Goal: Task Accomplishment & Management: Use online tool/utility

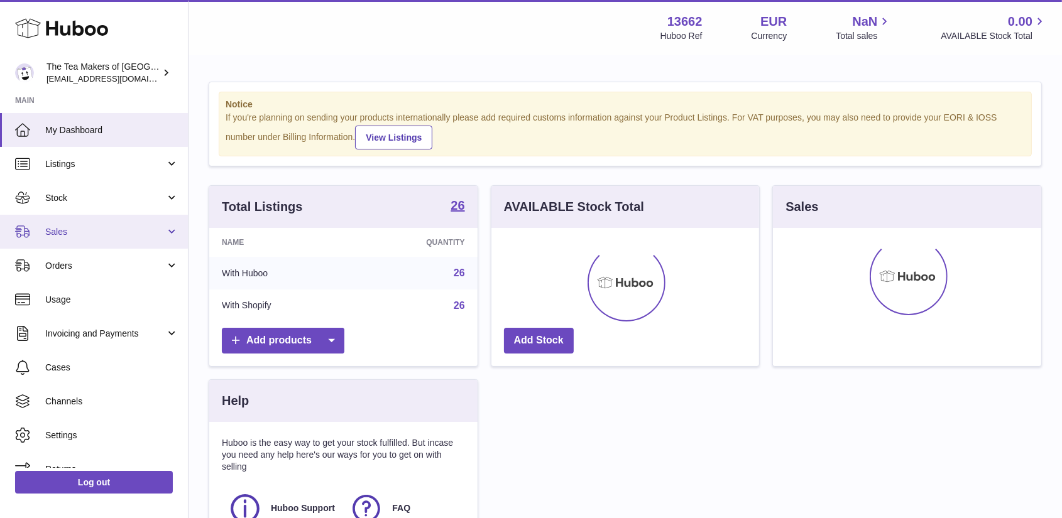
click at [53, 232] on span "Sales" at bounding box center [105, 232] width 120 height 12
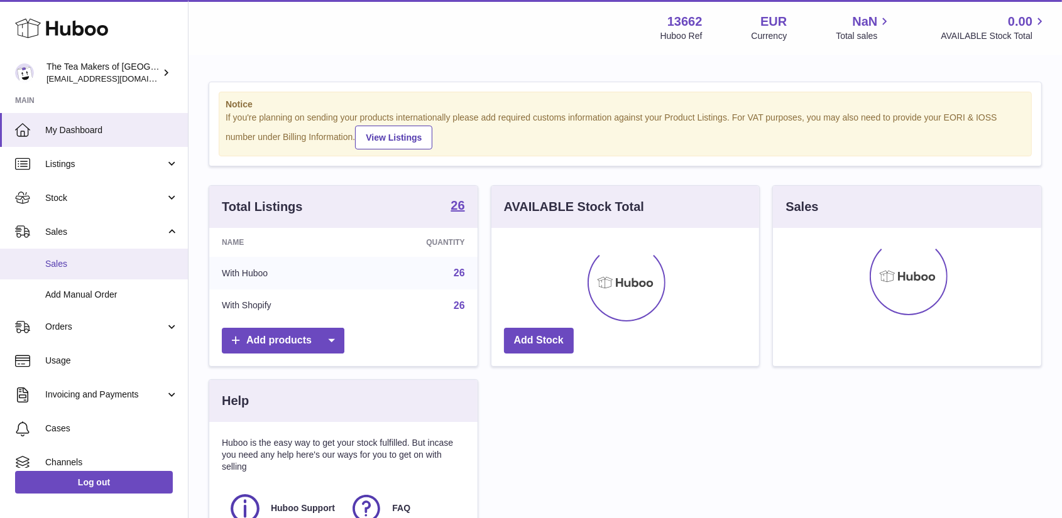
click at [57, 261] on span "Sales" at bounding box center [111, 264] width 133 height 12
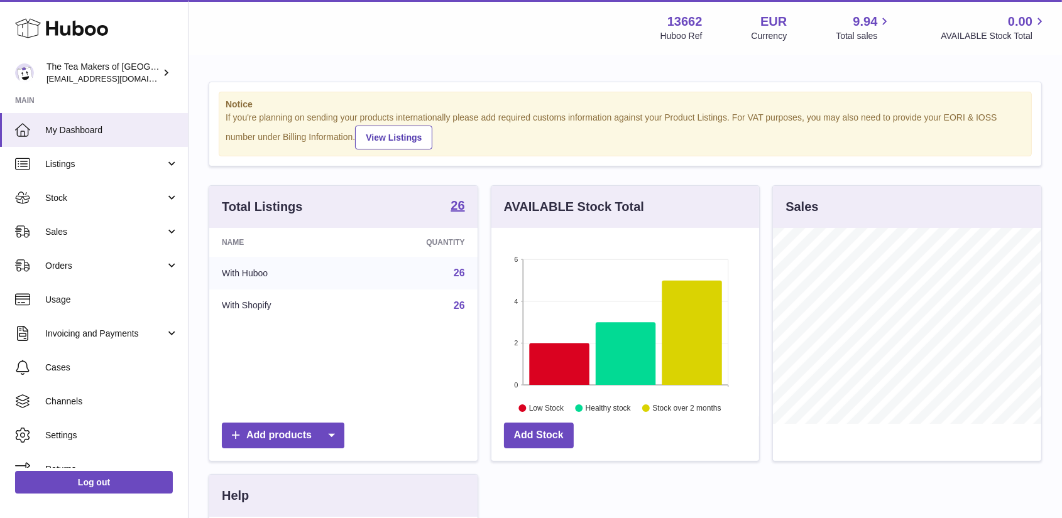
scroll to position [196, 268]
click at [62, 266] on span "Orders" at bounding box center [105, 266] width 120 height 12
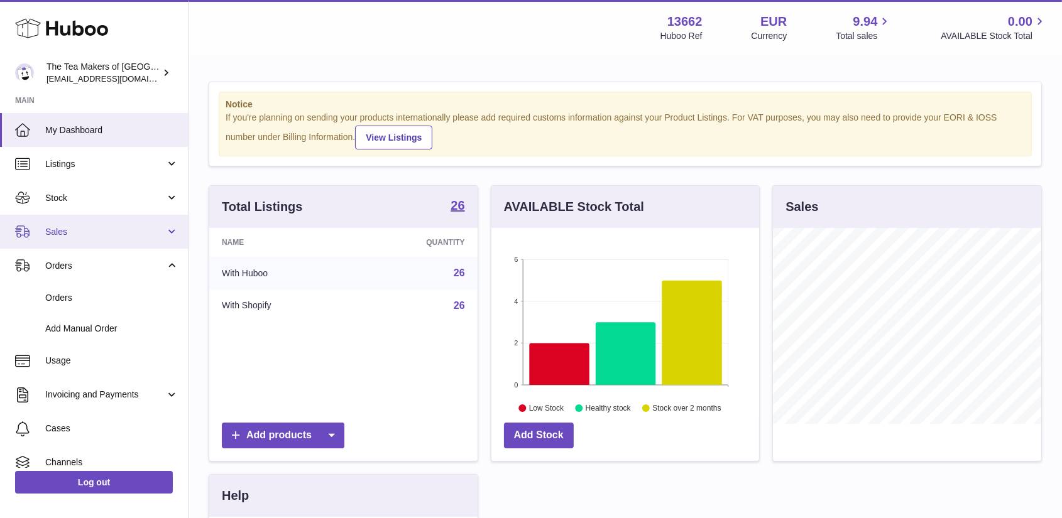
click at [60, 227] on span "Sales" at bounding box center [105, 232] width 120 height 12
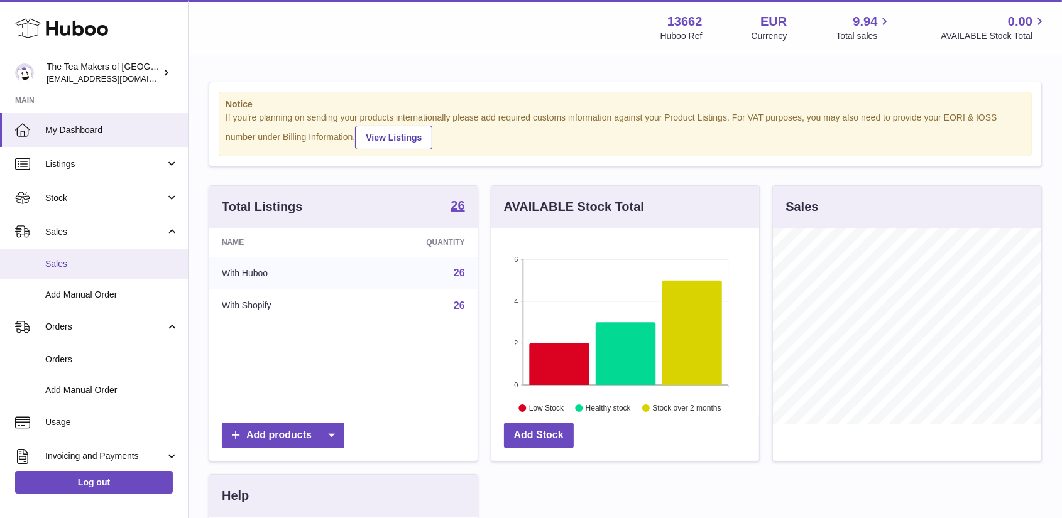
click at [58, 258] on span "Sales" at bounding box center [111, 264] width 133 height 12
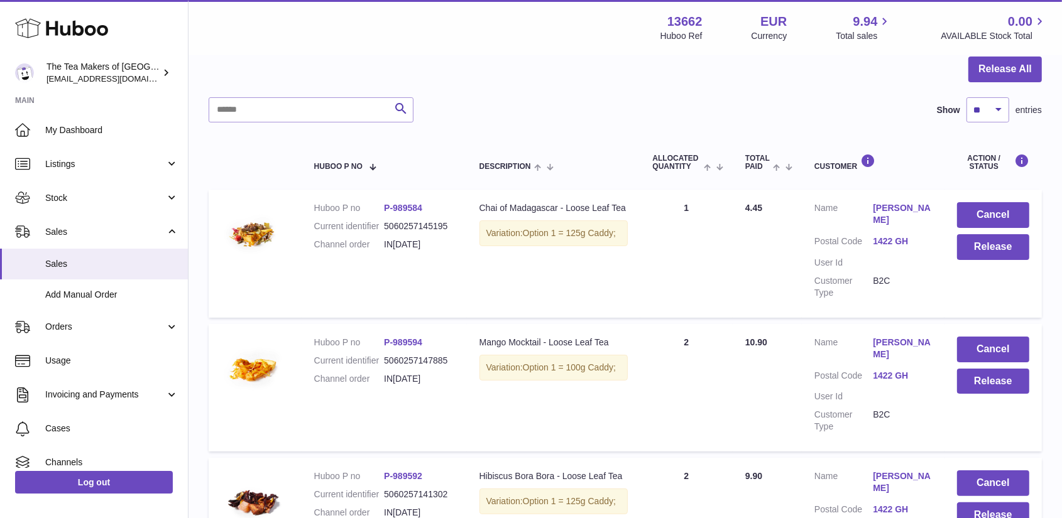
scroll to position [126, 0]
click at [1008, 65] on button "Release All" at bounding box center [1005, 70] width 74 height 26
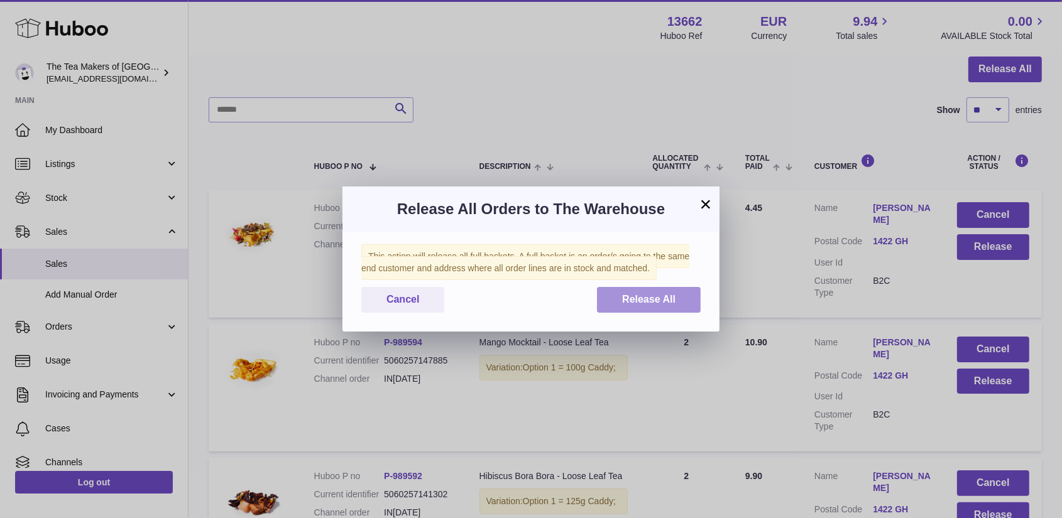
click at [655, 298] on span "Release All" at bounding box center [648, 299] width 53 height 11
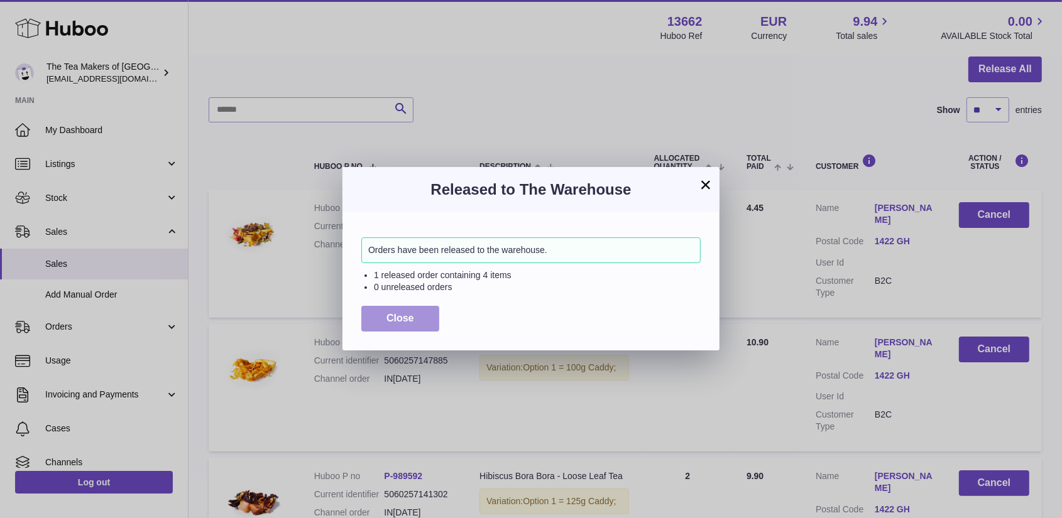
click at [413, 307] on button "Close" at bounding box center [400, 319] width 78 height 26
